Goal: Check status: Check status

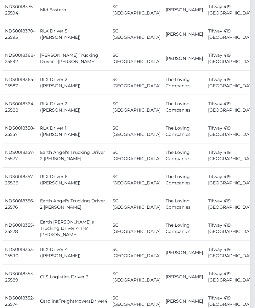
scroll to position [317, 5]
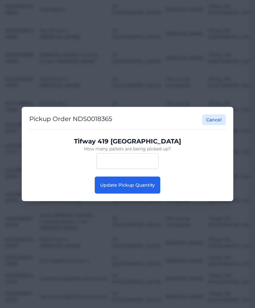
click at [150, 191] on button "Update Pickup Quantity" at bounding box center [128, 185] width 66 height 17
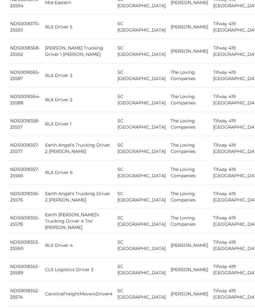
scroll to position [335, 0]
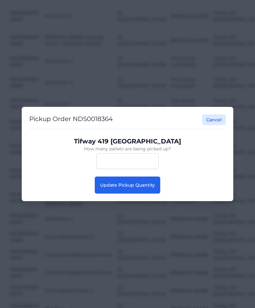
click at [148, 188] on span "Update Pickup Quantity" at bounding box center [127, 185] width 55 height 6
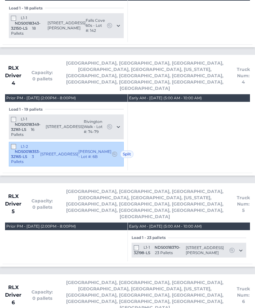
scroll to position [1502, 0]
